Goal: Task Accomplishment & Management: Manage account settings

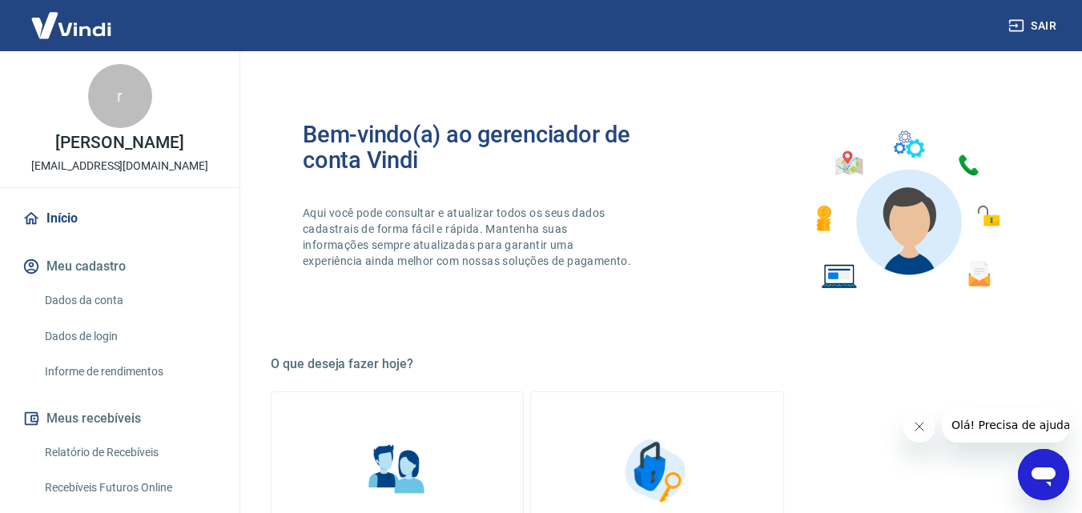
scroll to position [240, 0]
click at [65, 217] on link "Início" at bounding box center [119, 218] width 201 height 35
click at [62, 29] on img at bounding box center [71, 25] width 104 height 49
click at [1041, 26] on button "Sair" at bounding box center [1034, 26] width 58 height 30
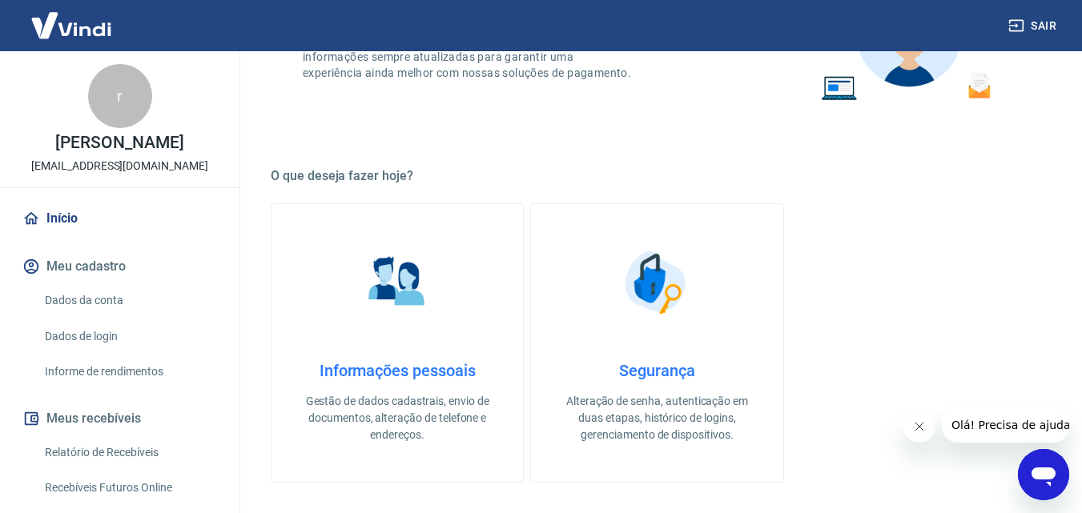
scroll to position [160, 0]
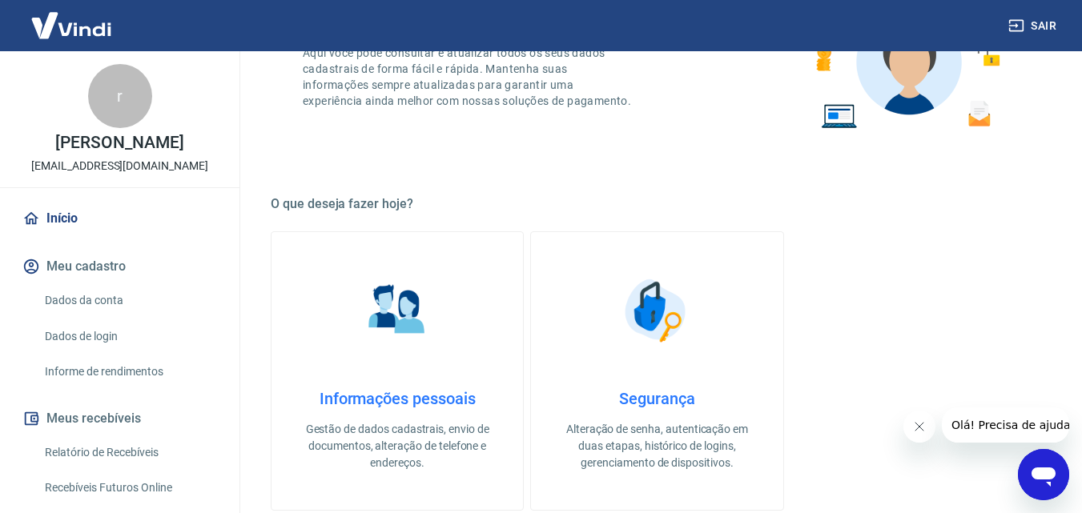
click at [122, 122] on div "r" at bounding box center [120, 96] width 64 height 64
click at [117, 155] on div "r rafael tucci barcelona.autopartes@gmail.com" at bounding box center [119, 119] width 239 height 136
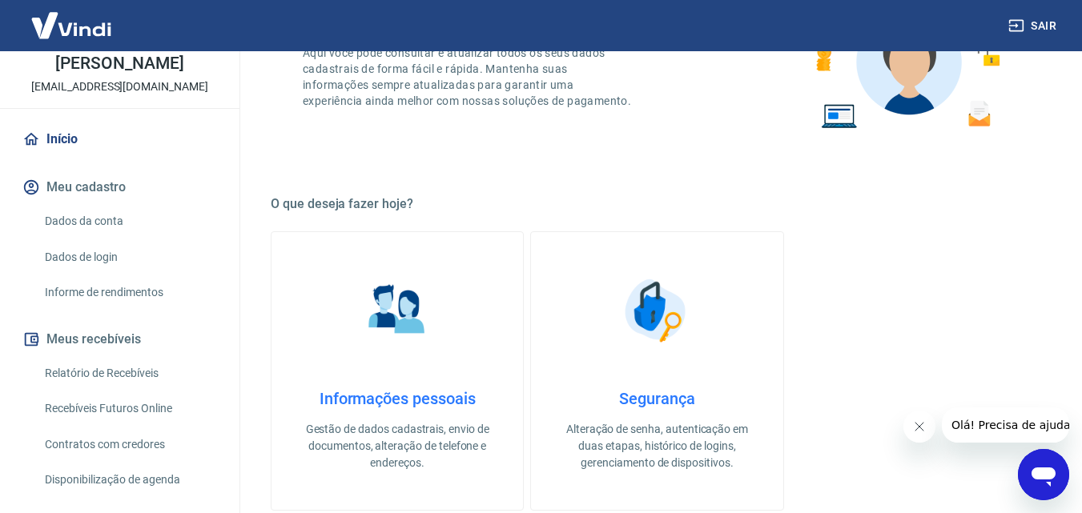
scroll to position [240, 0]
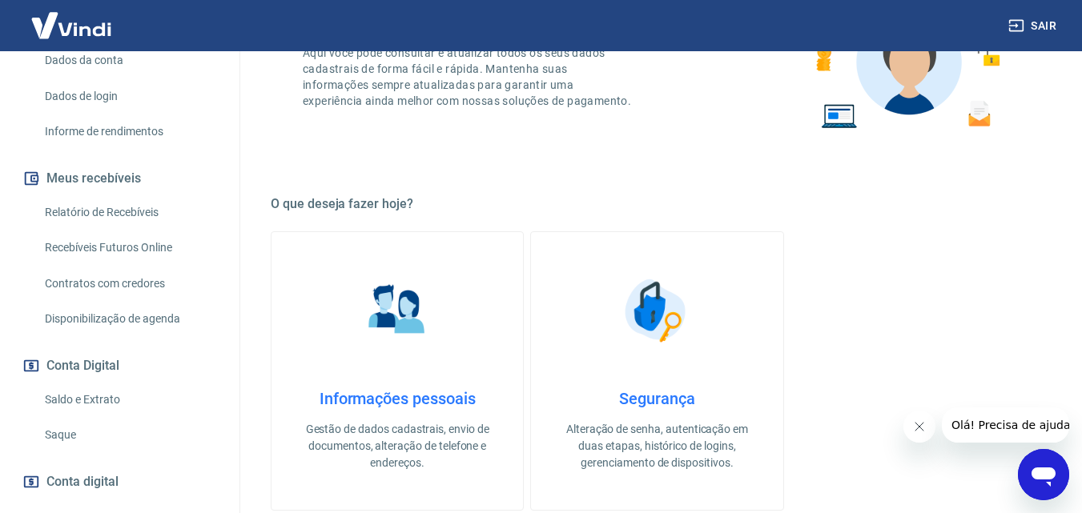
click at [89, 401] on link "Saldo e Extrato" at bounding box center [129, 399] width 182 height 33
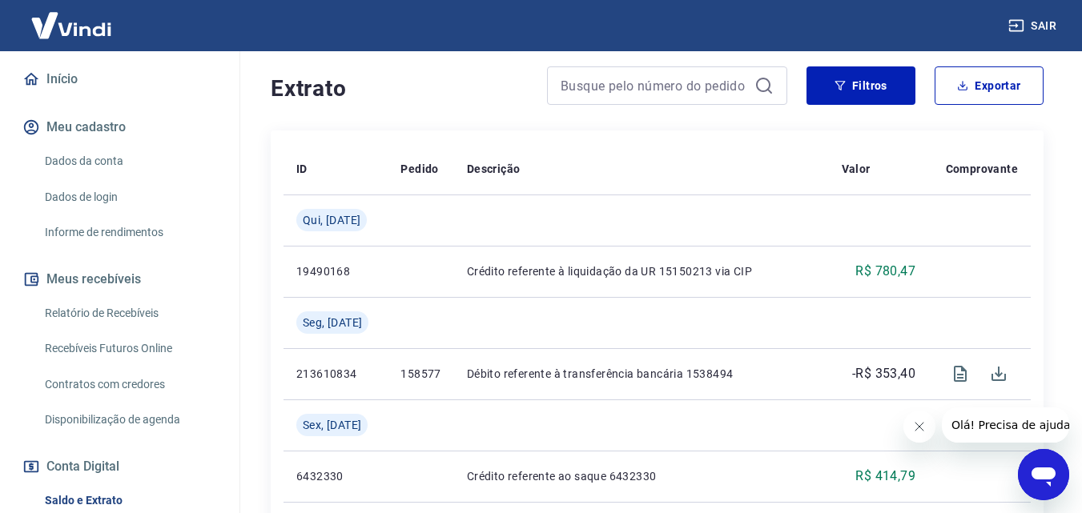
scroll to position [2, 0]
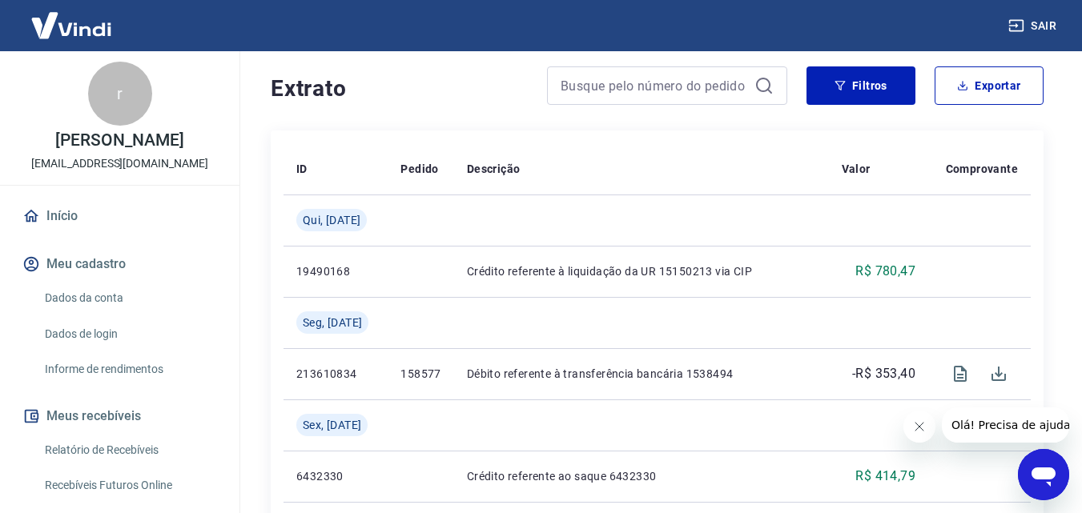
click at [119, 96] on div "r" at bounding box center [120, 94] width 64 height 64
click at [86, 23] on img at bounding box center [71, 25] width 104 height 49
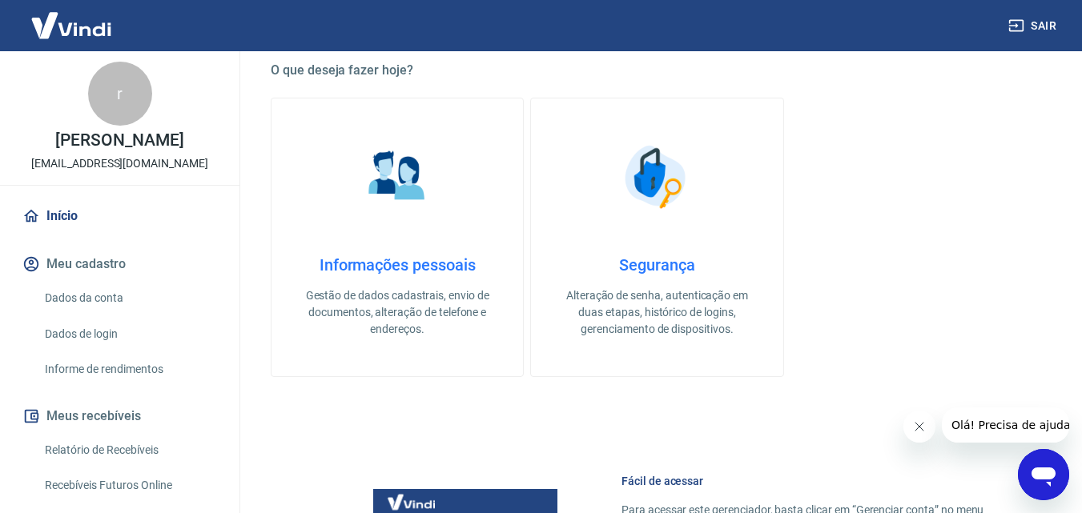
scroll to position [240, 0]
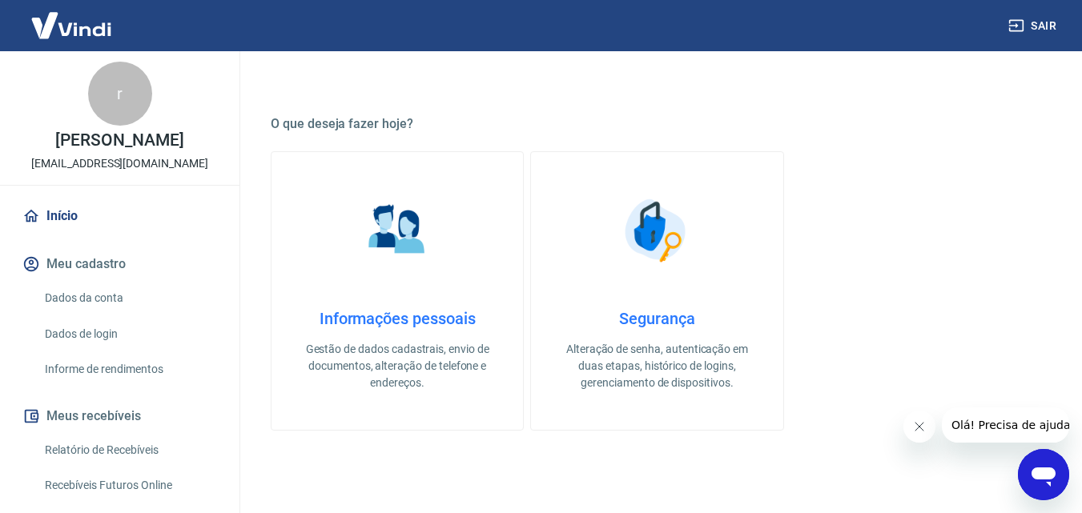
click at [123, 96] on div "r" at bounding box center [120, 94] width 64 height 64
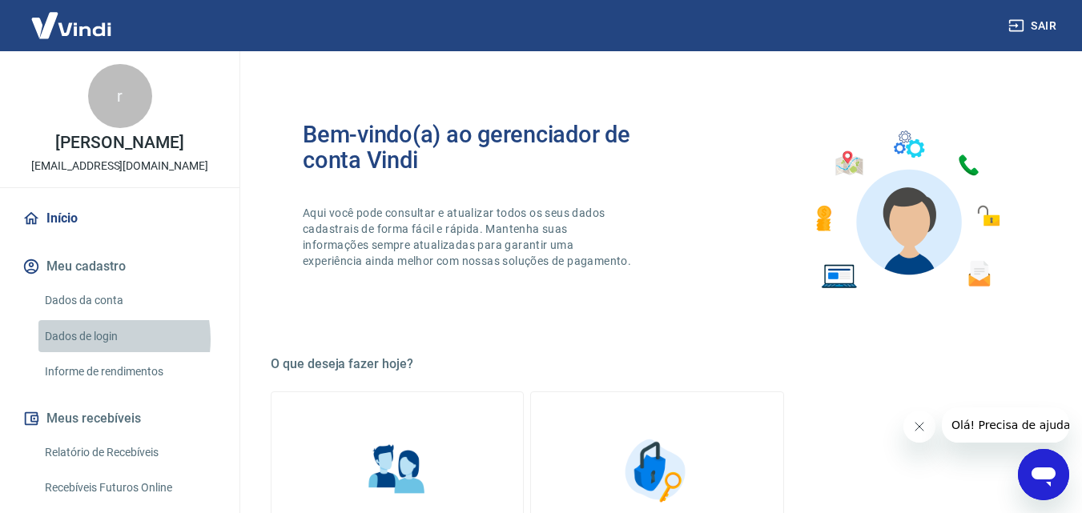
click at [95, 339] on link "Dados de login" at bounding box center [129, 336] width 182 height 33
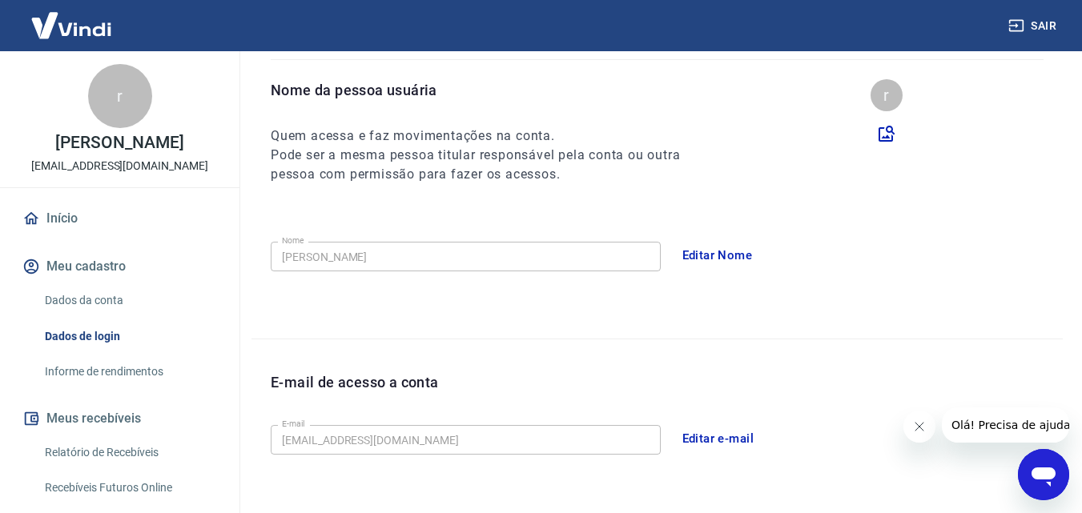
scroll to position [112, 0]
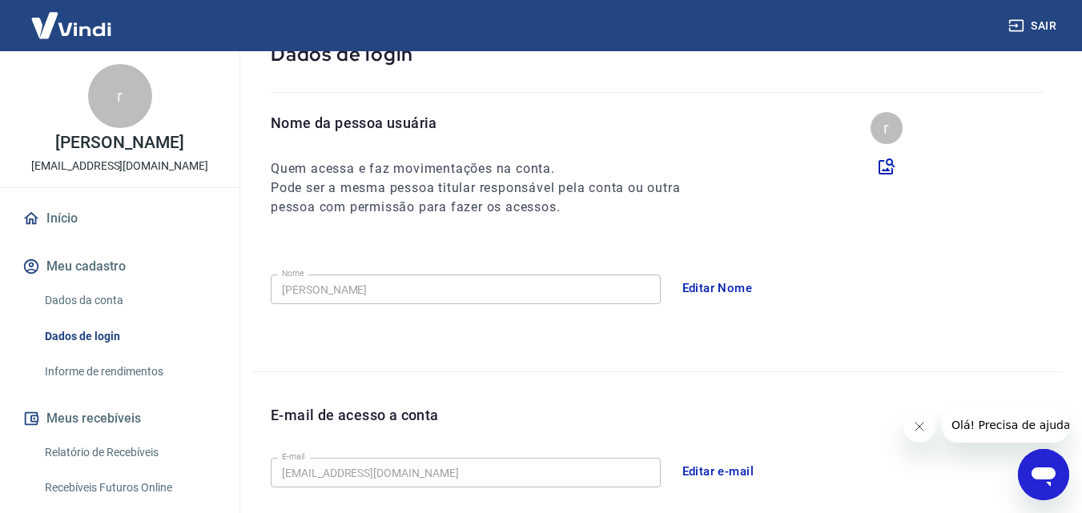
click at [117, 303] on link "Dados da conta" at bounding box center [129, 300] width 182 height 33
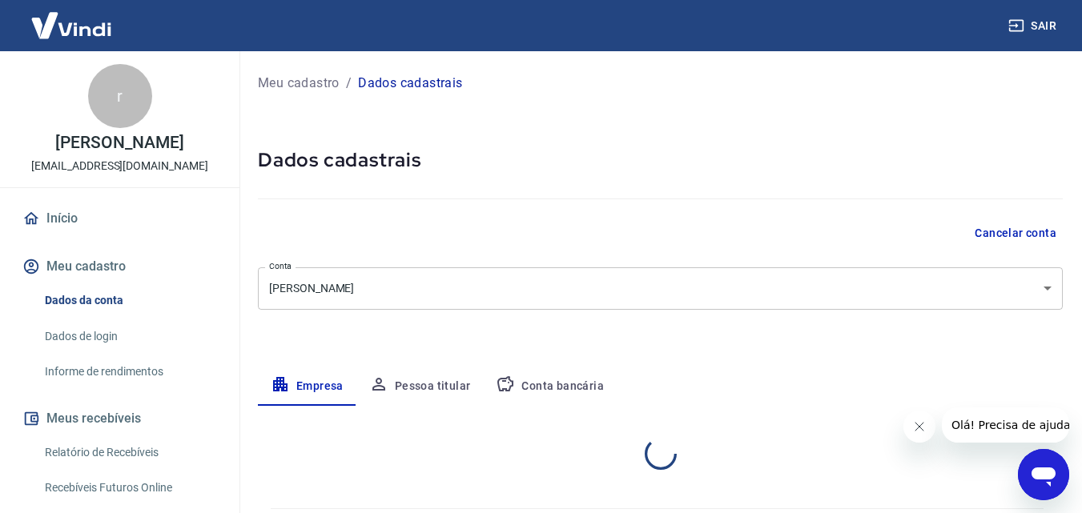
select select "SP"
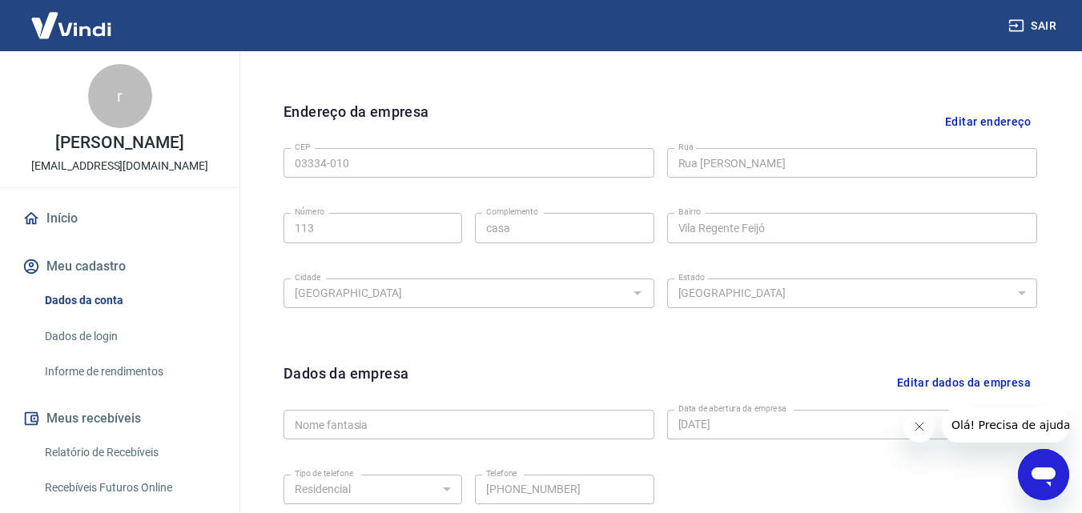
scroll to position [480, 0]
click at [976, 113] on button "Editar endereço" at bounding box center [987, 122] width 98 height 41
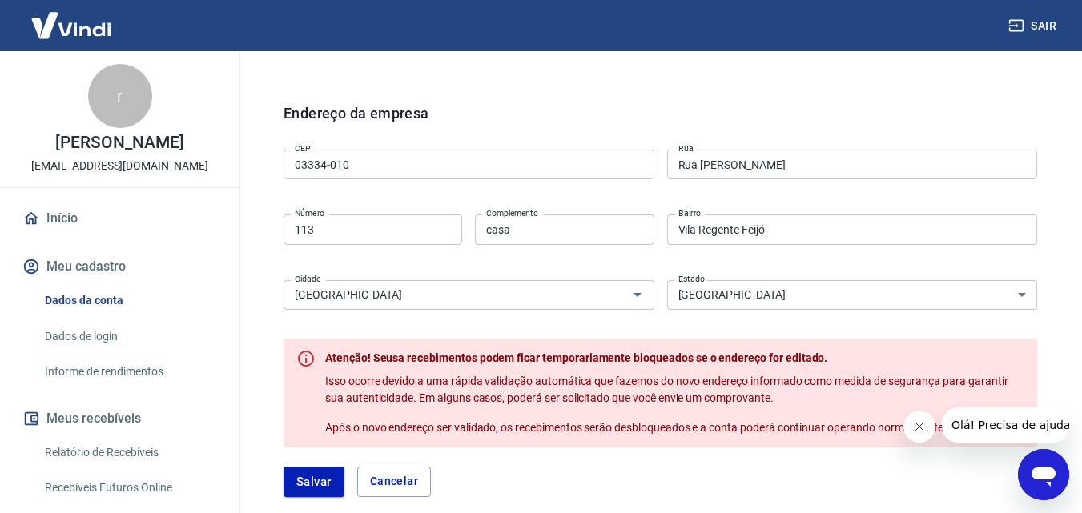
click at [379, 155] on input "03334-010" at bounding box center [468, 165] width 371 height 30
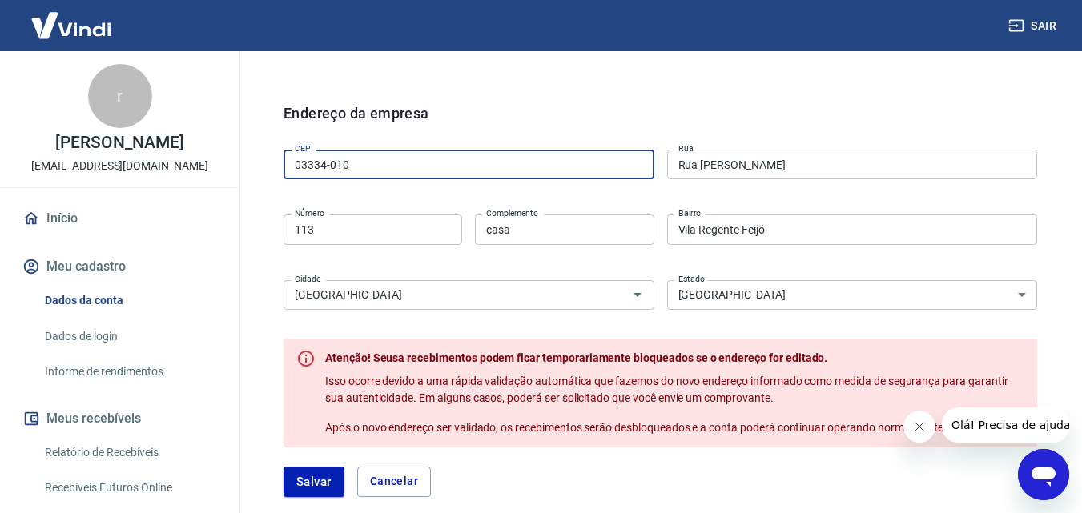
click at [379, 155] on input "03334-010" at bounding box center [468, 165] width 371 height 30
type input "0"
paste input "03345-000"
type input "03345-000"
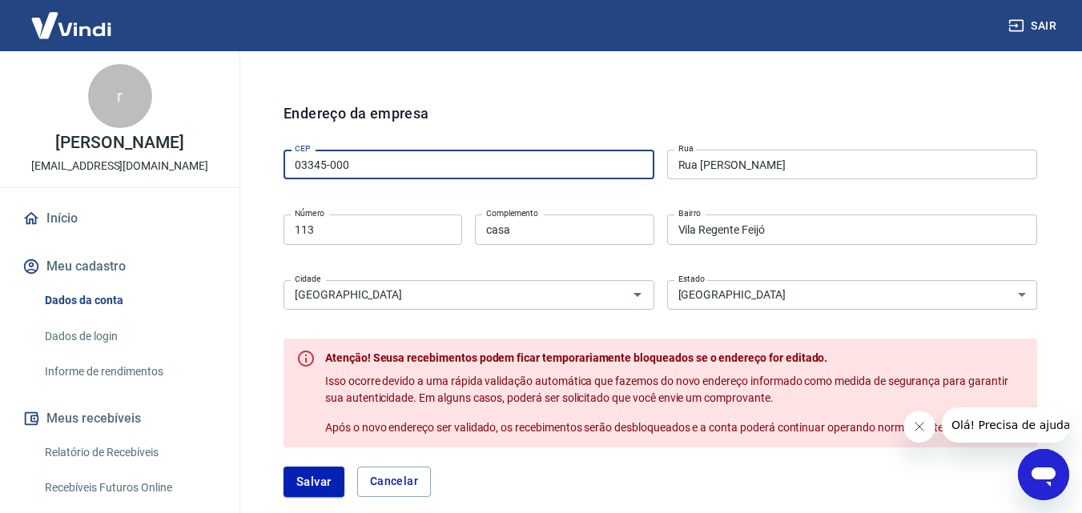
click at [744, 149] on div "CEP 03345-000 CEP Rua Rua Freire de Andrade Rua Número 113 Número Complemento c…" at bounding box center [659, 227] width 753 height 169
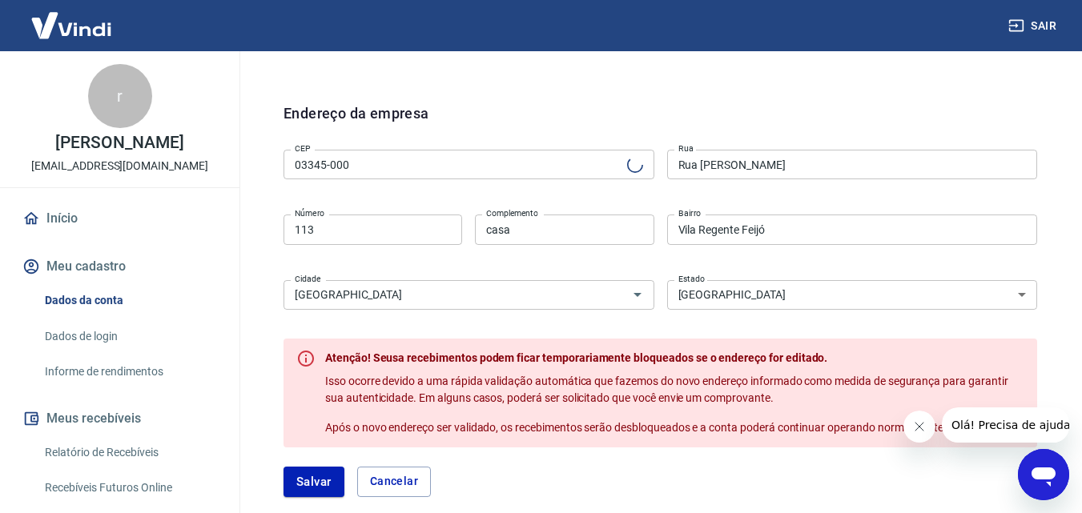
type input "Avenida Sapopemba"
click at [375, 230] on input "113" at bounding box center [372, 230] width 179 height 30
type input "1118"
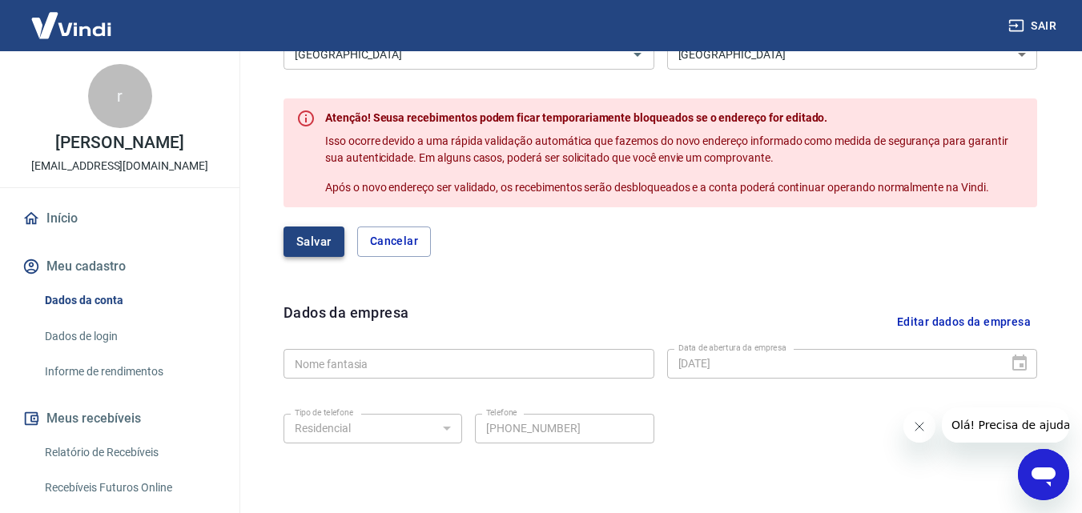
type input "loja 3"
click at [318, 245] on button "Salvar" at bounding box center [313, 242] width 61 height 30
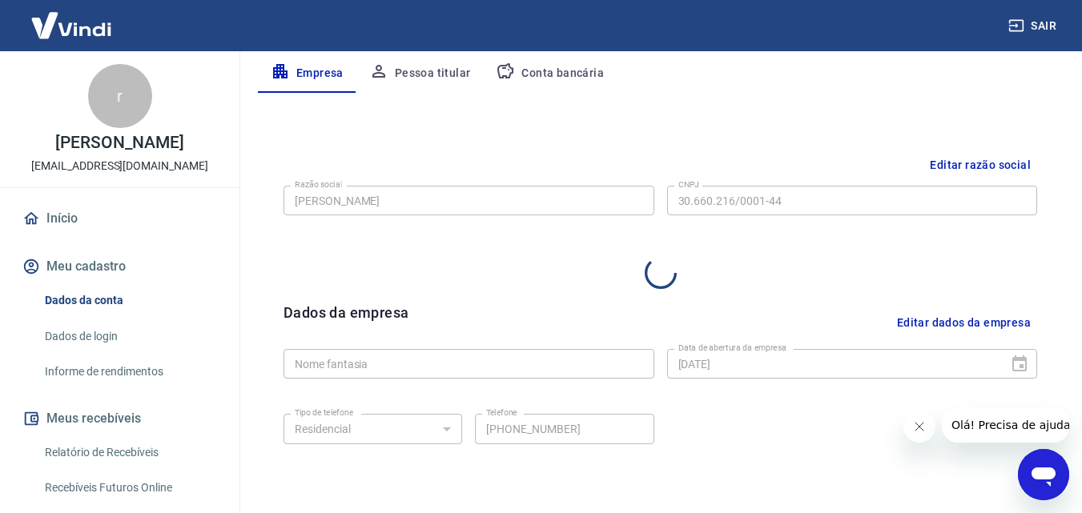
scroll to position [543, 0]
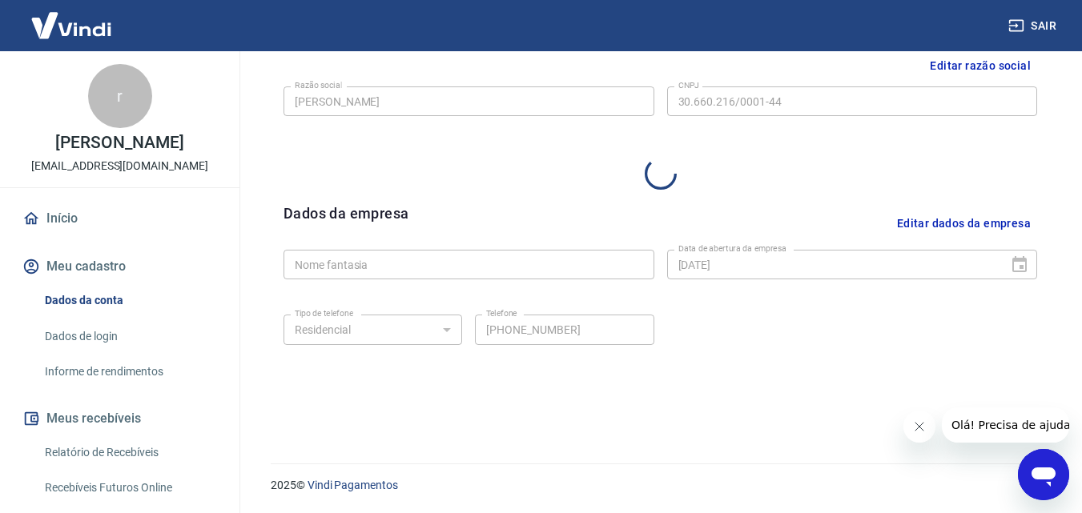
select select "SP"
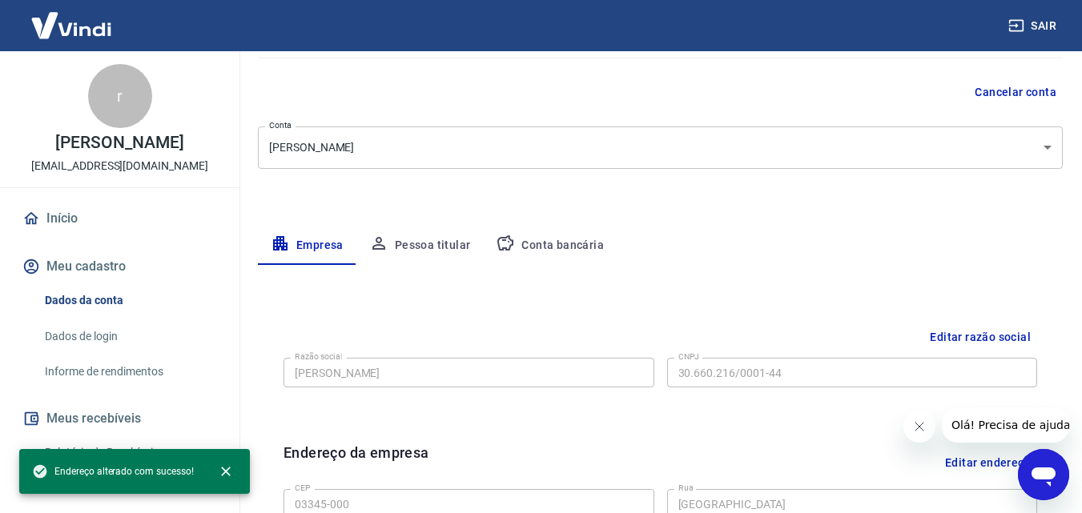
scroll to position [0, 0]
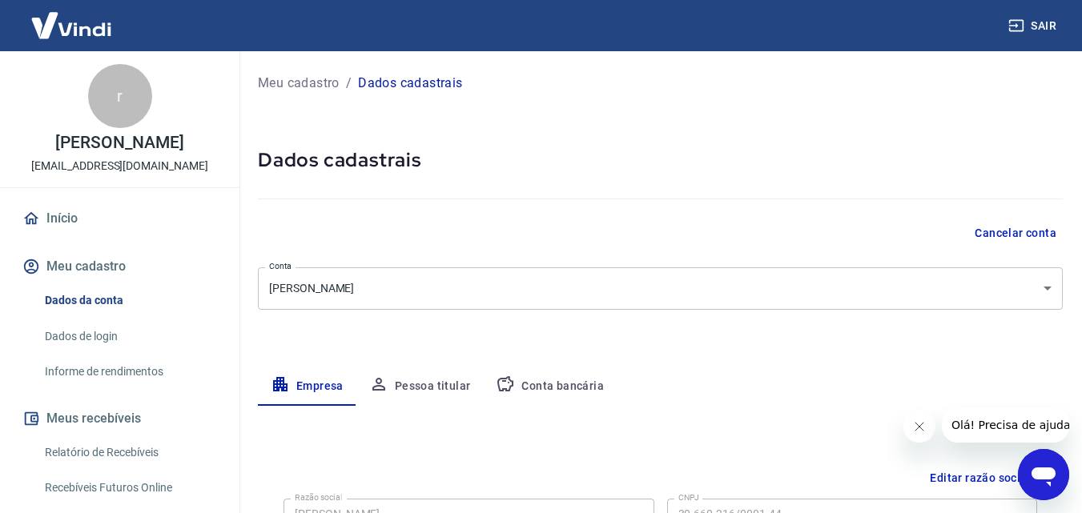
click at [75, 213] on link "Início" at bounding box center [119, 218] width 201 height 35
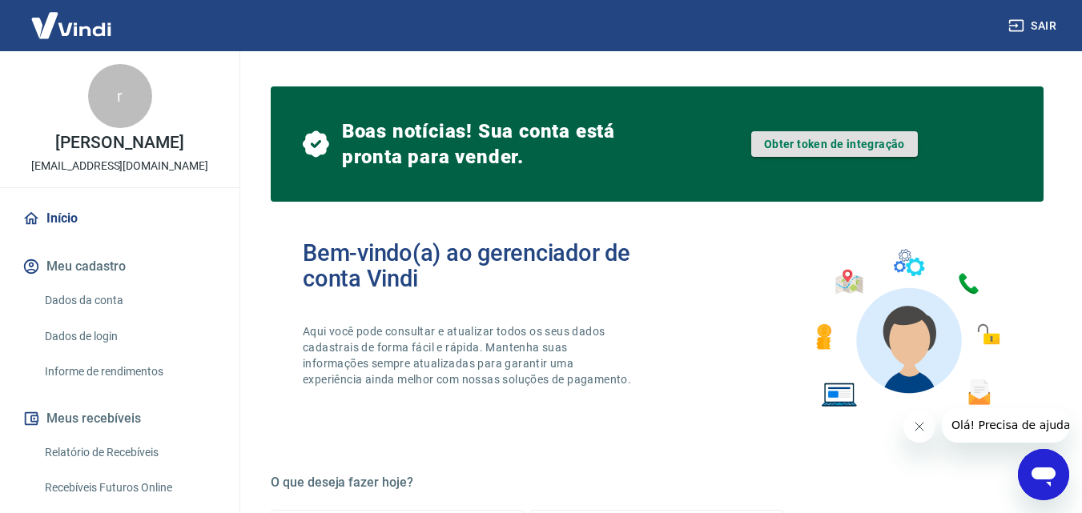
click at [806, 144] on link "Obter token de integração" at bounding box center [834, 144] width 167 height 26
click at [830, 144] on link "Obter token de integração" at bounding box center [834, 144] width 167 height 26
